Goal: Transaction & Acquisition: Purchase product/service

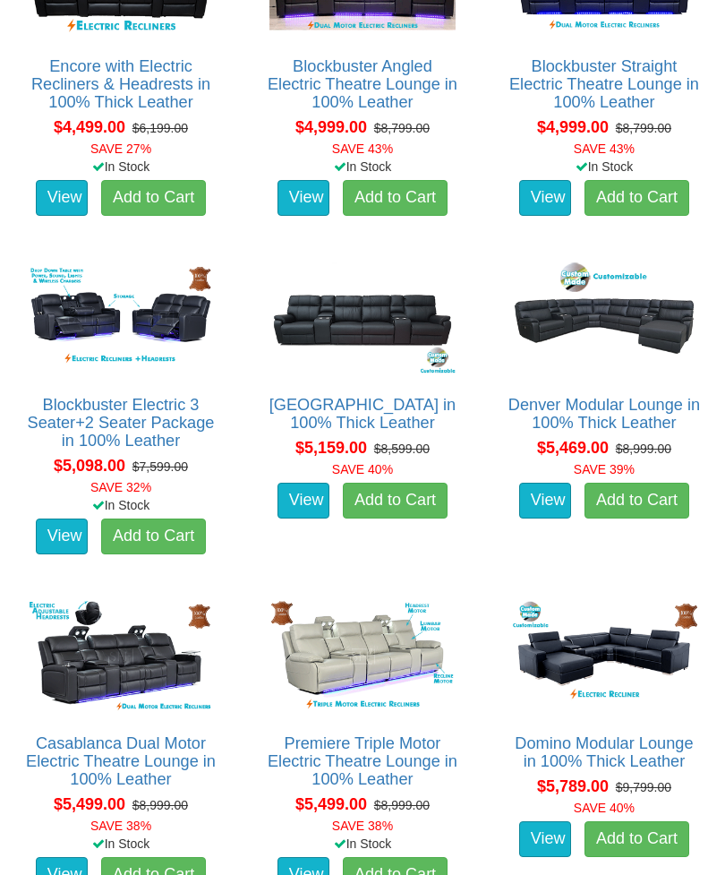
scroll to position [4656, 0]
click at [400, 660] on img at bounding box center [362, 656] width 195 height 121
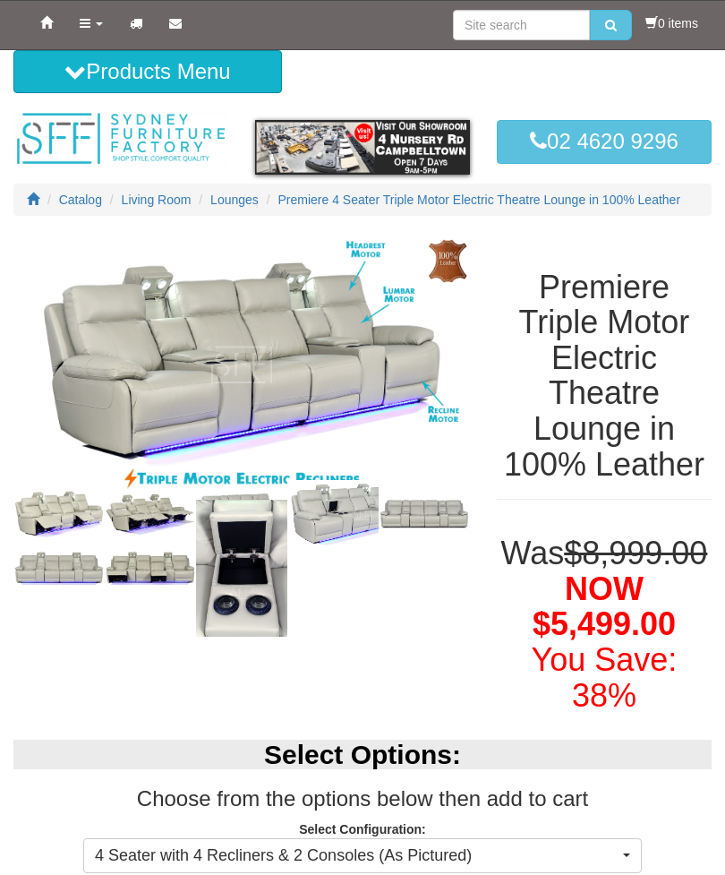
click at [283, 389] on img at bounding box center [241, 365] width 457 height 263
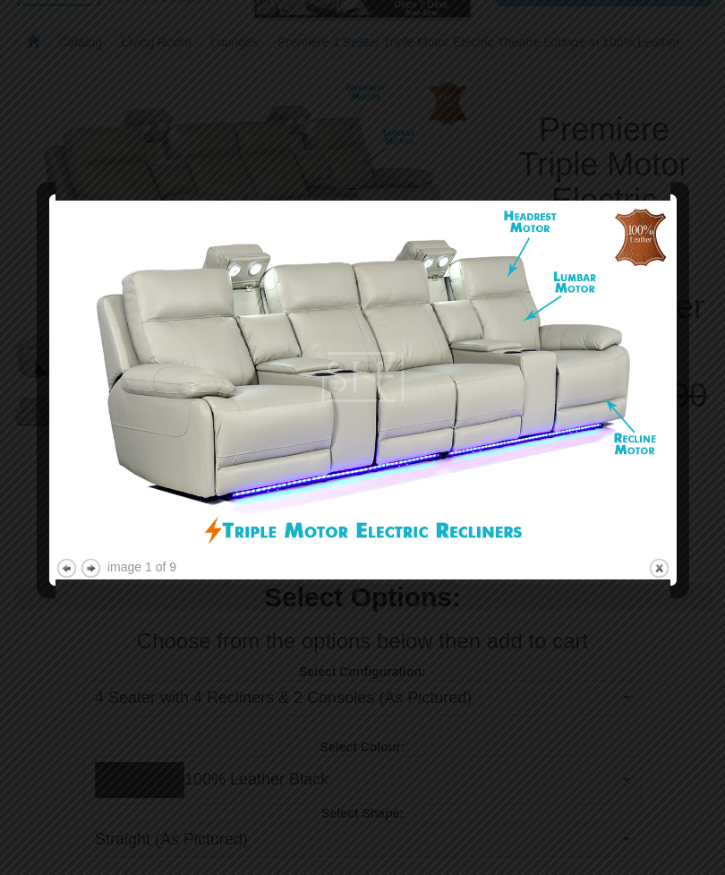
scroll to position [158, 0]
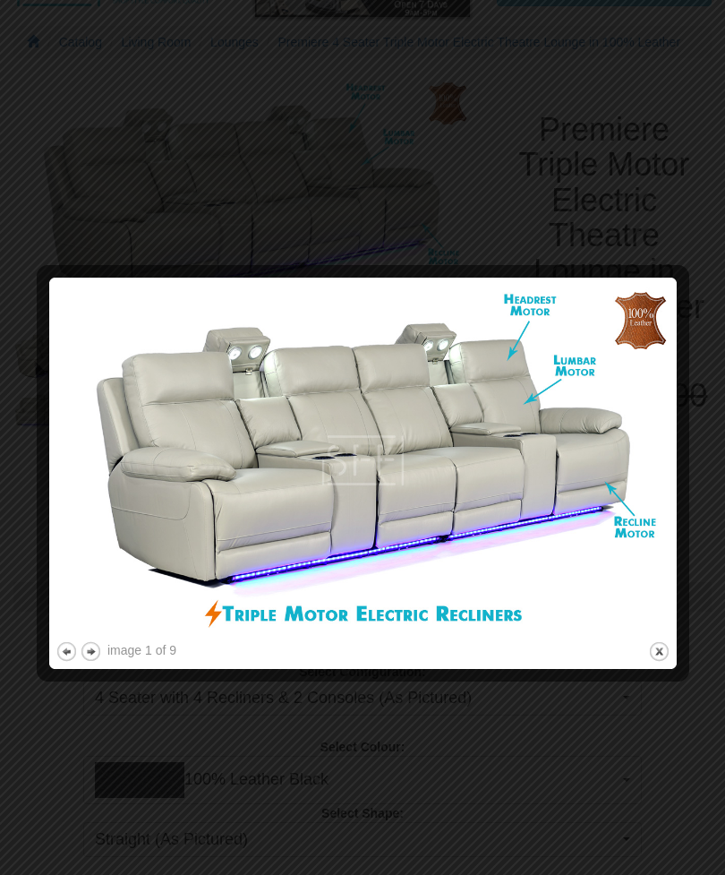
click at [98, 651] on button "next" at bounding box center [91, 651] width 22 height 22
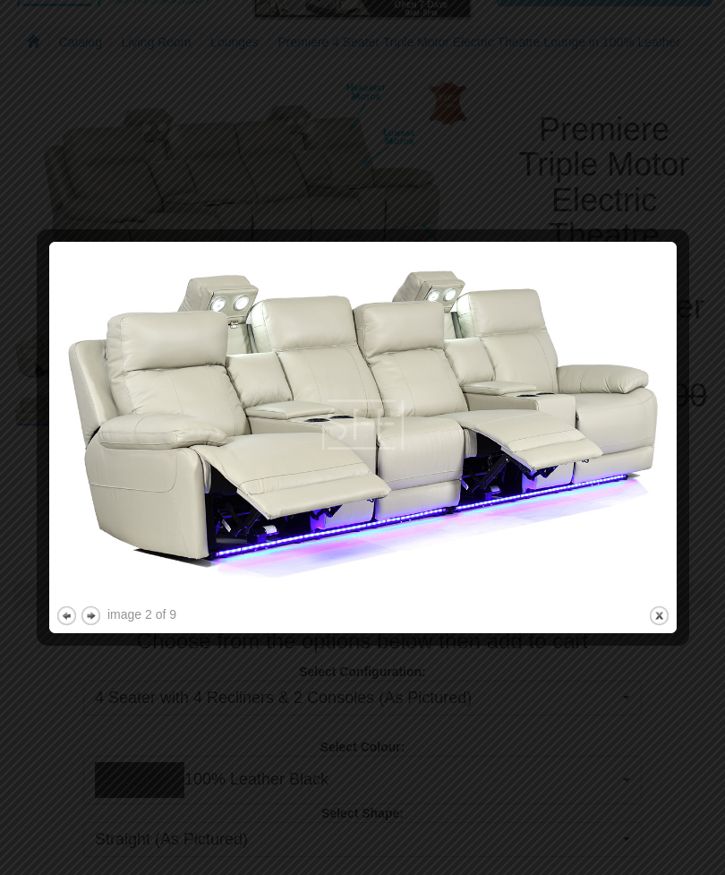
click at [95, 613] on button "next" at bounding box center [91, 615] width 22 height 22
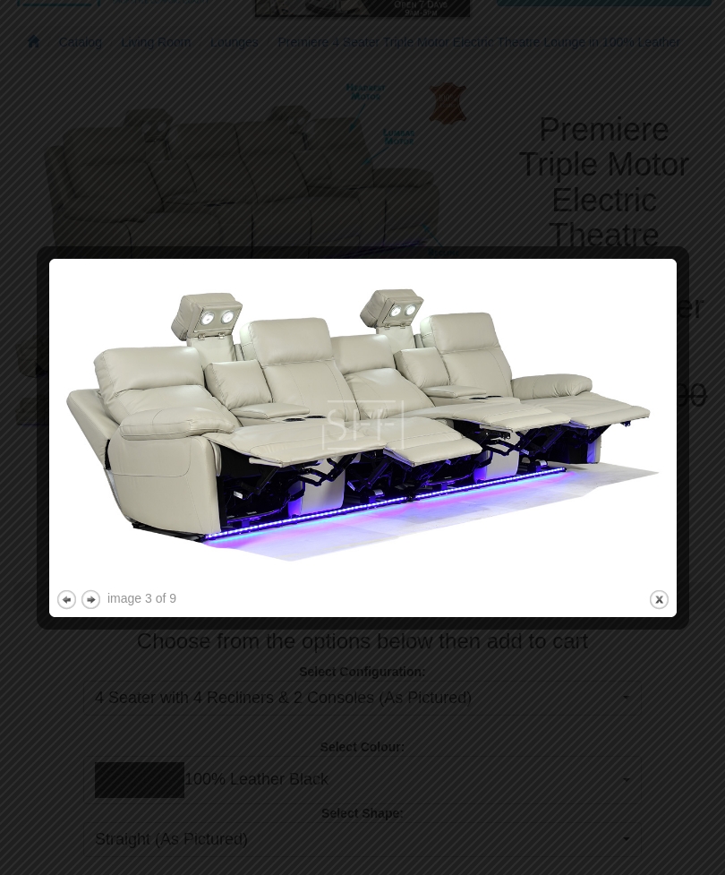
click at [99, 599] on button "next" at bounding box center [91, 599] width 22 height 22
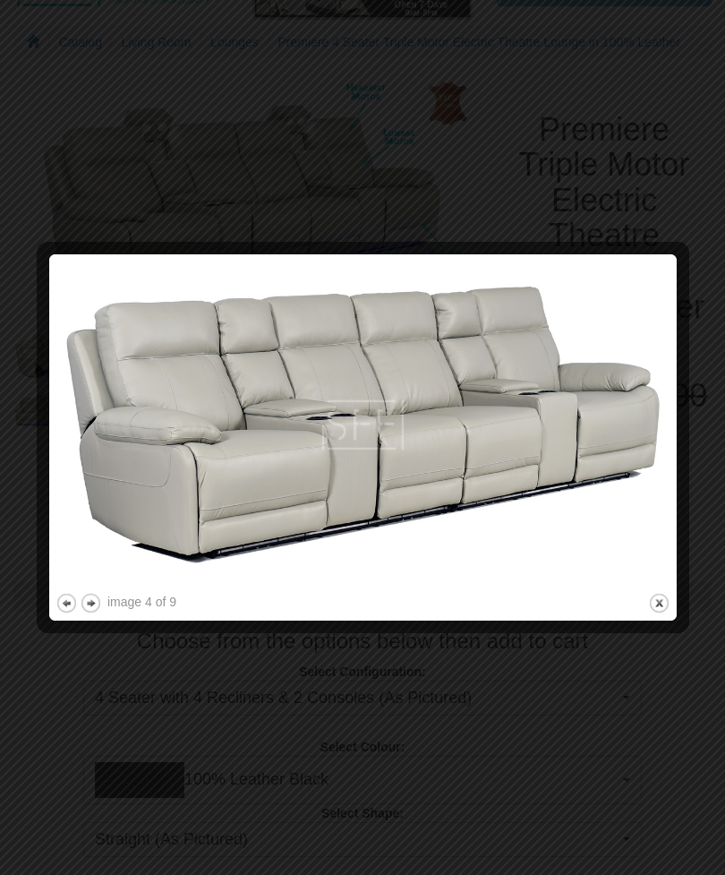
click at [97, 601] on button "next" at bounding box center [91, 603] width 22 height 22
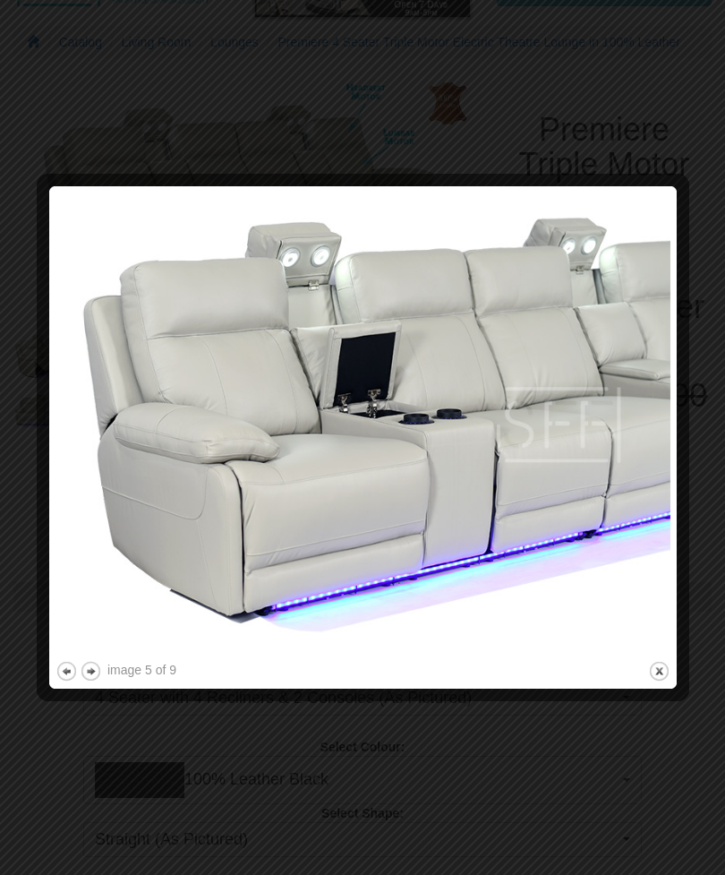
click at [100, 665] on button "next" at bounding box center [91, 671] width 22 height 22
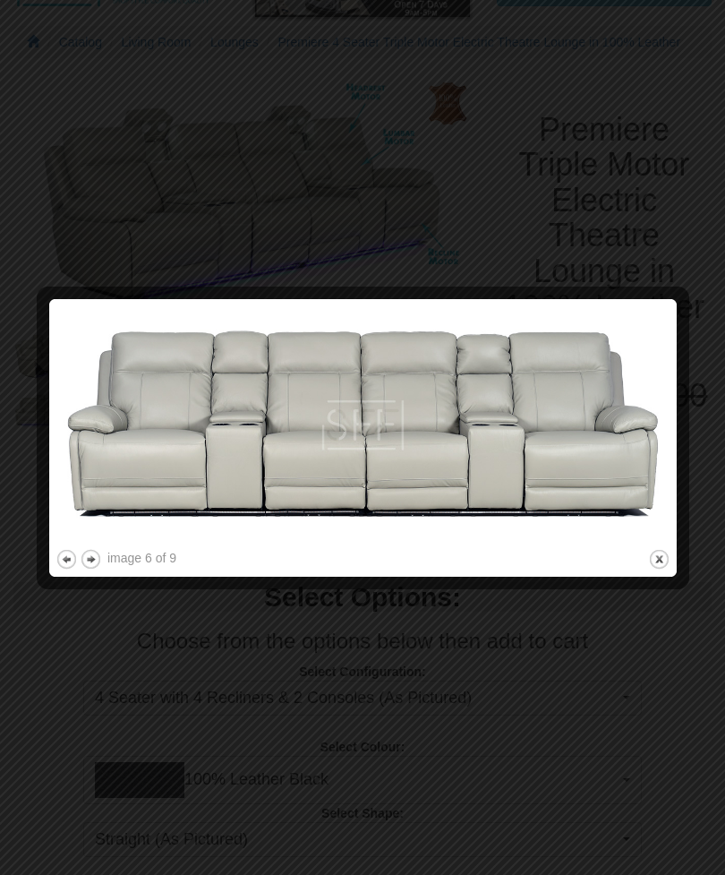
click at [668, 561] on button "close" at bounding box center [659, 559] width 22 height 22
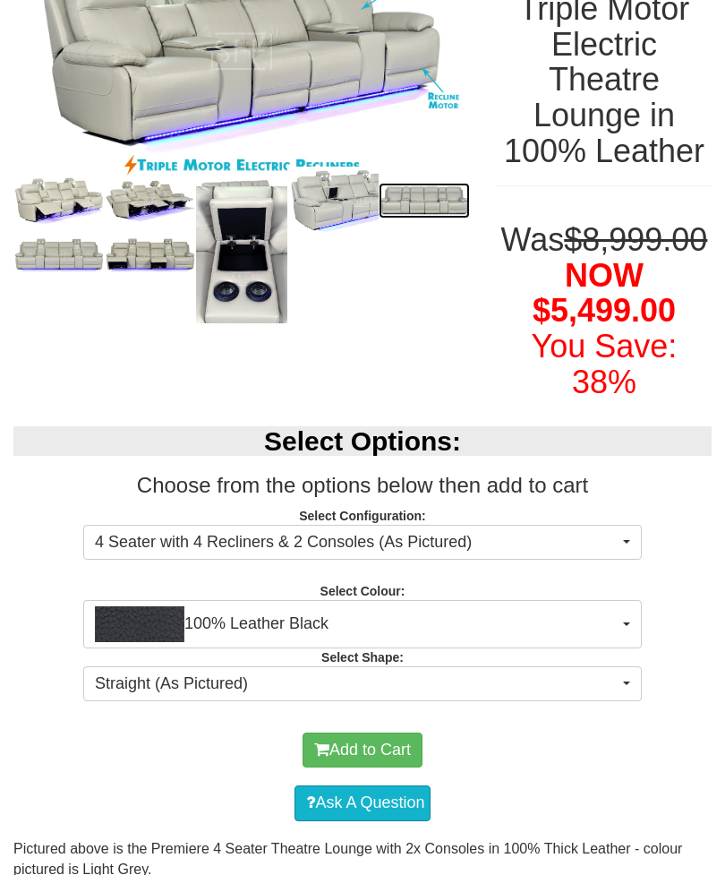
scroll to position [313, 0]
click at [626, 626] on span "button" at bounding box center [626, 624] width 7 height 4
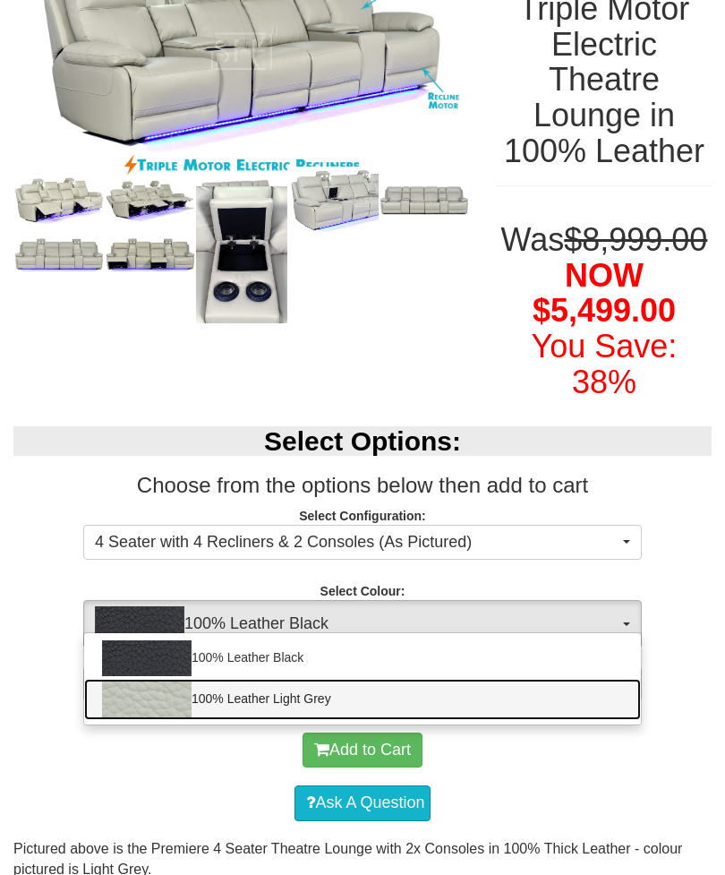
click at [407, 720] on link "100% Leather Light Grey" at bounding box center [362, 699] width 557 height 41
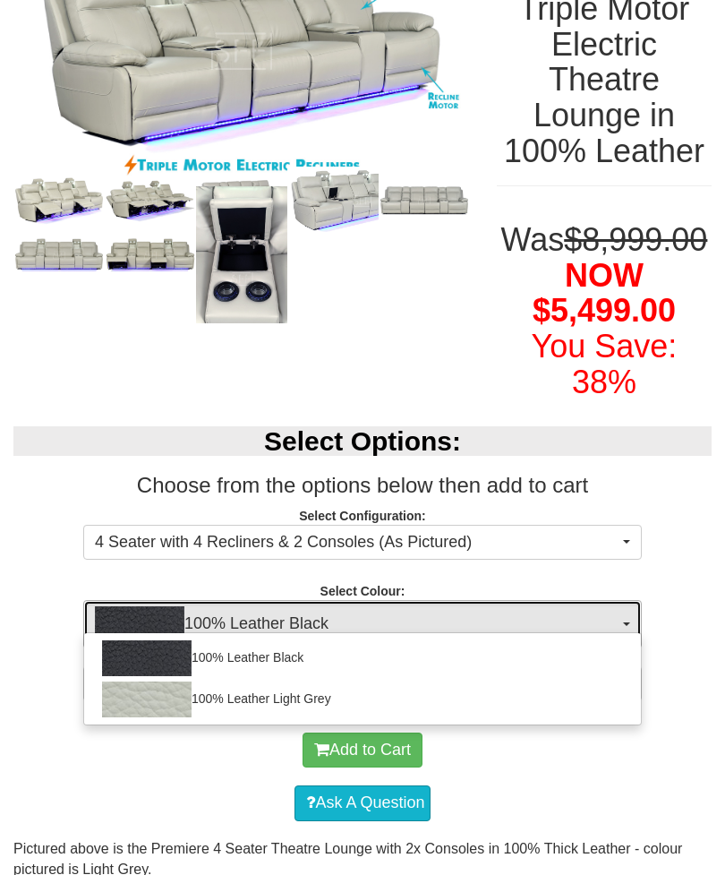
select select "1499"
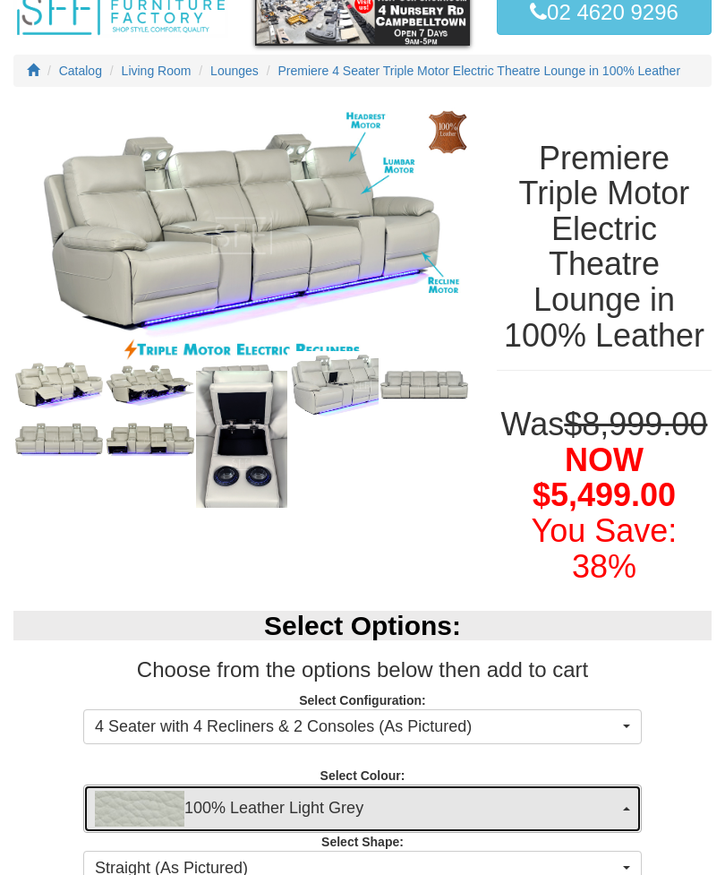
scroll to position [0, 0]
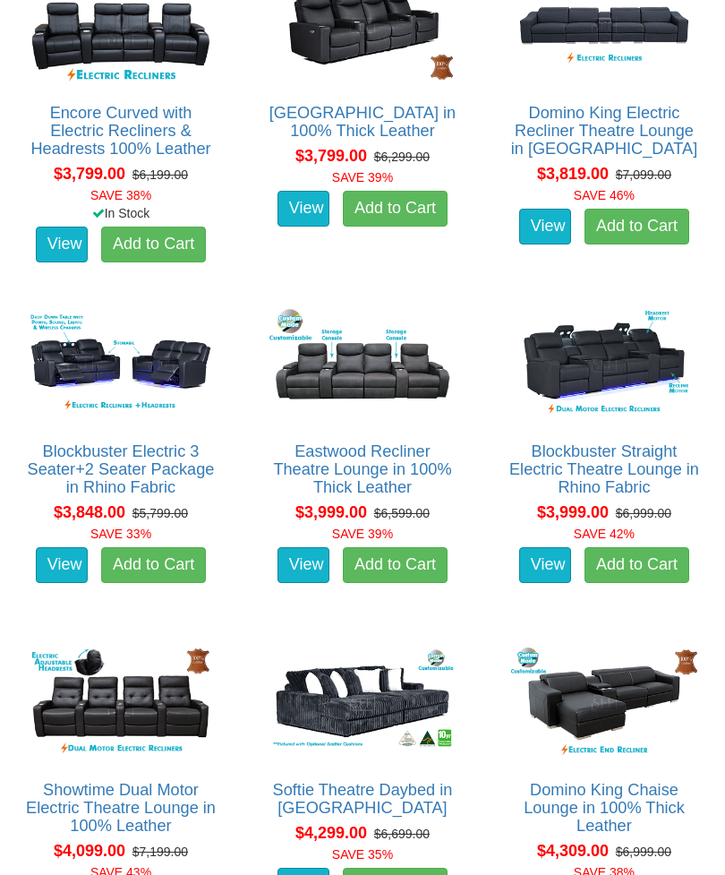
scroll to position [3500, 0]
